Goal: Task Accomplishment & Management: Manage account settings

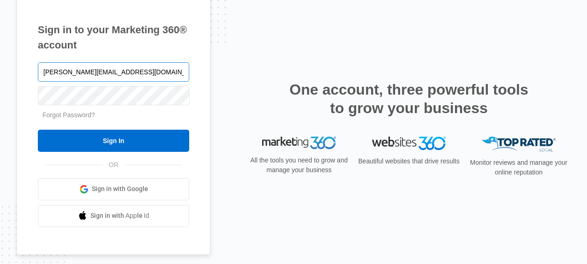
type input "[PERSON_NAME][EMAIL_ADDRESS][DOMAIN_NAME]"
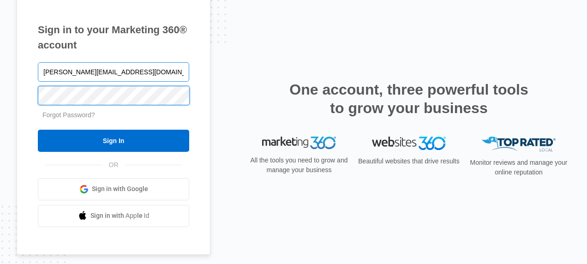
click at [38, 130] on input "Sign In" at bounding box center [113, 141] width 151 height 22
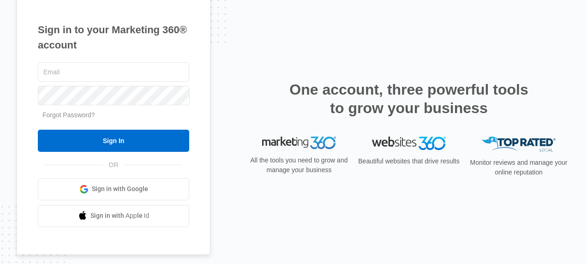
click at [279, 139] on img at bounding box center [299, 143] width 74 height 13
click at [61, 75] on input "text" at bounding box center [113, 71] width 151 height 19
type input "[PERSON_NAME][EMAIL_ADDRESS][DOMAIN_NAME]"
click at [55, 113] on link "Forgot Password?" at bounding box center [68, 114] width 53 height 7
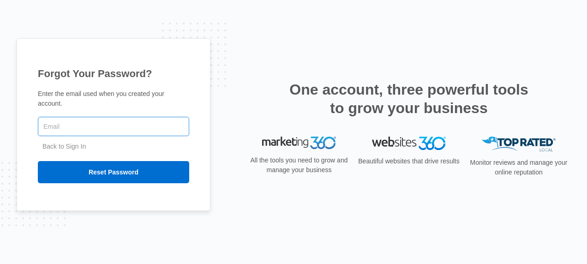
click at [74, 120] on input "text" at bounding box center [113, 126] width 151 height 19
type input "[PERSON_NAME][EMAIL_ADDRESS][DOMAIN_NAME]"
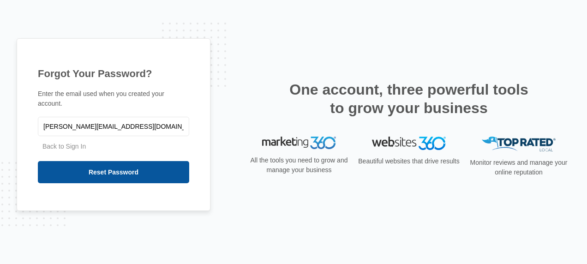
click at [84, 167] on input "Reset Password" at bounding box center [113, 172] width 151 height 22
